Goal: Navigation & Orientation: Find specific page/section

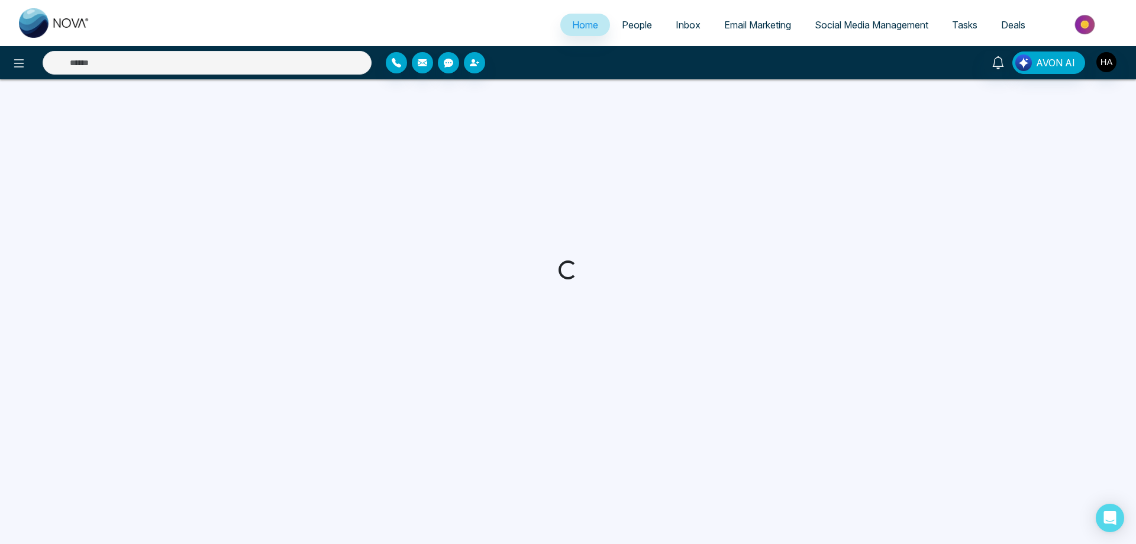
select select "*"
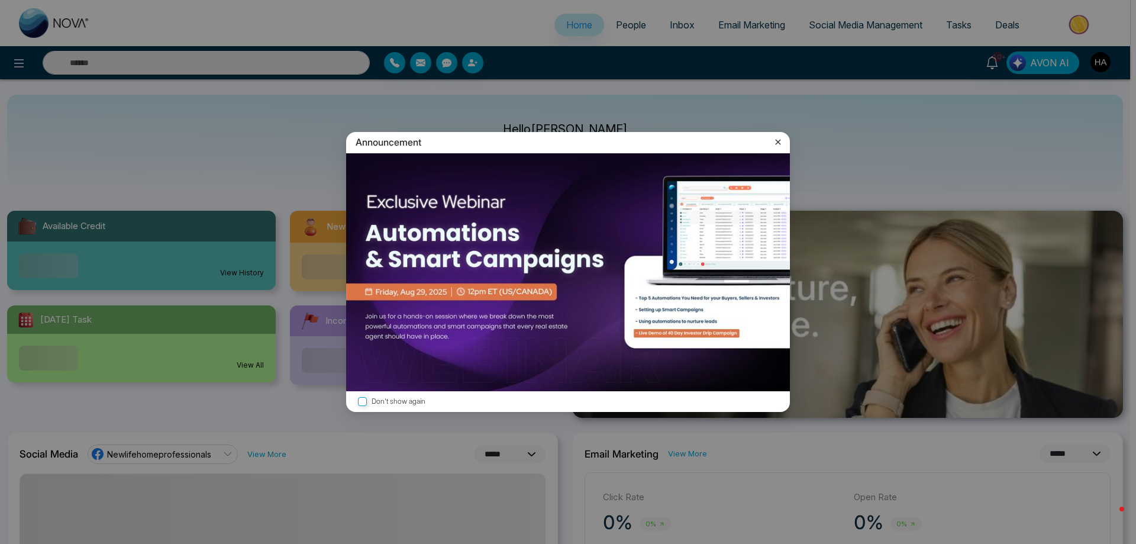
click at [781, 141] on icon at bounding box center [778, 142] width 12 height 12
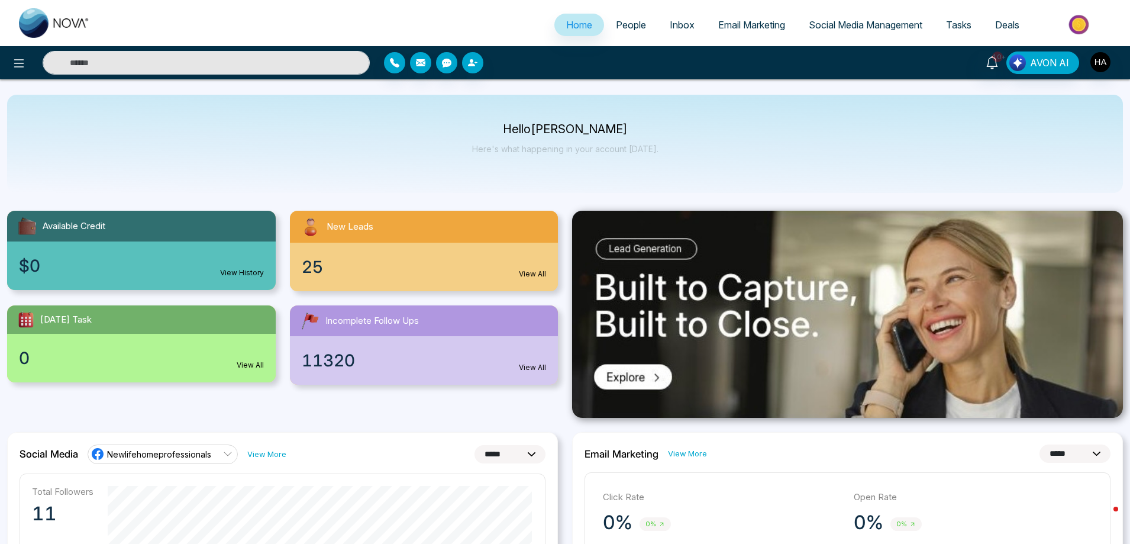
click at [438, 261] on div "25 View All" at bounding box center [424, 266] width 269 height 48
